Goal: Task Accomplishment & Management: Manage account settings

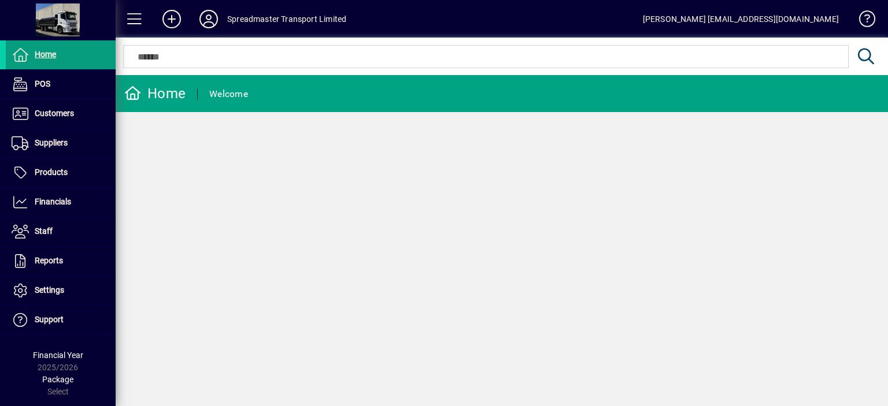
click at [208, 17] on icon at bounding box center [208, 19] width 23 height 18
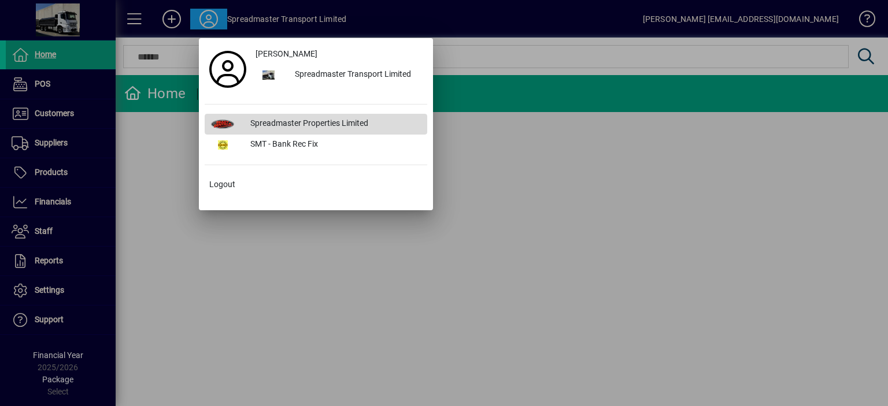
click at [274, 122] on div "Spreadmaster Properties Limited" at bounding box center [334, 124] width 186 height 21
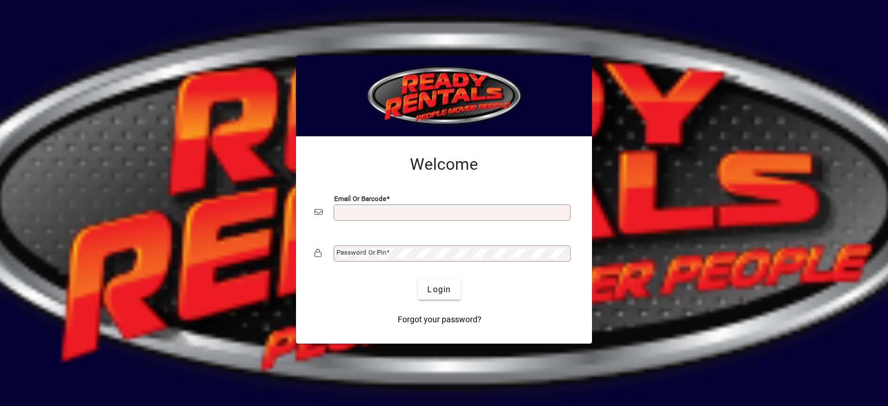
click at [337, 212] on input "Email or Barcode" at bounding box center [452, 212] width 233 height 9
type input "**********"
click at [374, 251] on mat-label "Password or Pin" at bounding box center [361, 252] width 50 height 8
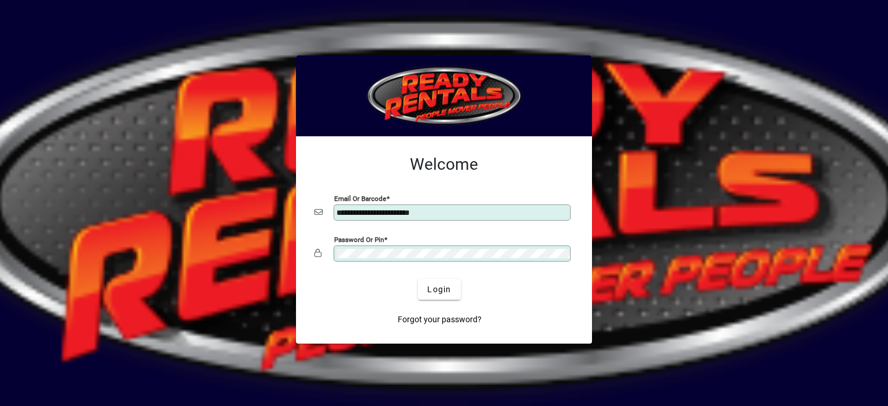
click at [418, 279] on button "Login" at bounding box center [439, 289] width 42 height 21
